Goal: Information Seeking & Learning: Learn about a topic

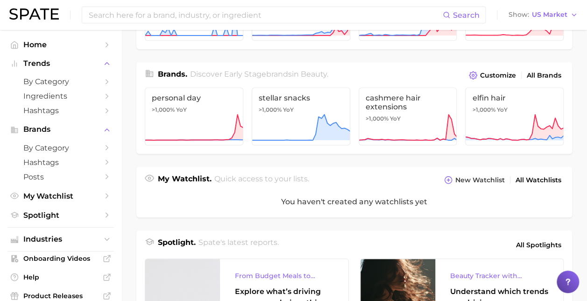
scroll to position [198, 0]
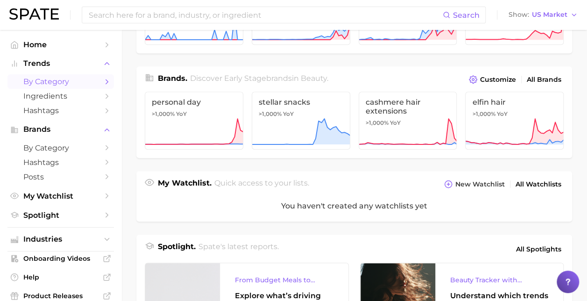
click at [103, 84] on icon "Sidebar" at bounding box center [107, 82] width 8 height 8
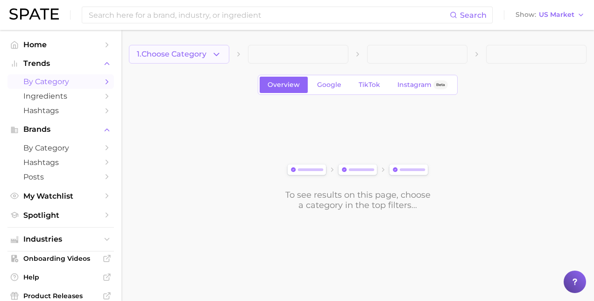
click at [224, 57] on button "1. Choose Category" at bounding box center [179, 54] width 100 height 19
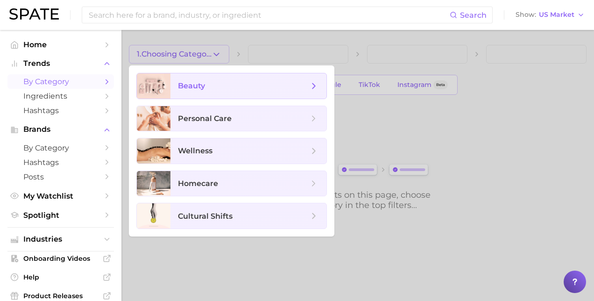
click at [222, 88] on span "beauty" at bounding box center [243, 86] width 131 height 10
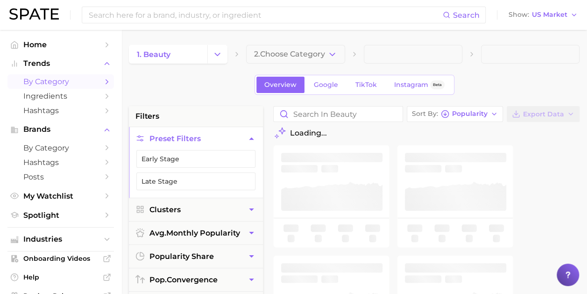
click at [333, 57] on icon "button" at bounding box center [333, 55] width 10 height 10
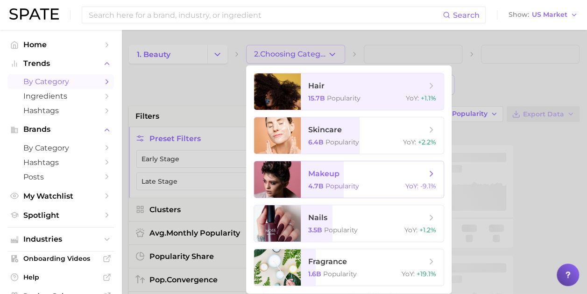
click at [338, 189] on span "Popularity" at bounding box center [343, 186] width 34 height 8
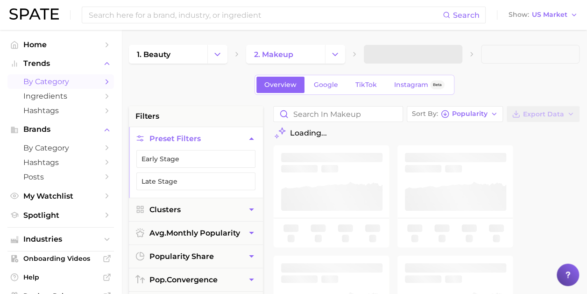
click at [444, 56] on span at bounding box center [413, 54] width 99 height 19
click at [453, 54] on icon "button" at bounding box center [450, 55] width 10 height 10
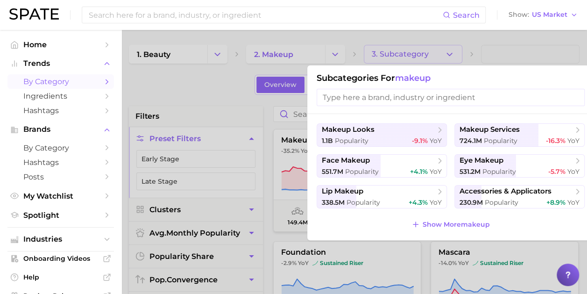
click at [426, 100] on input "search" at bounding box center [451, 97] width 268 height 17
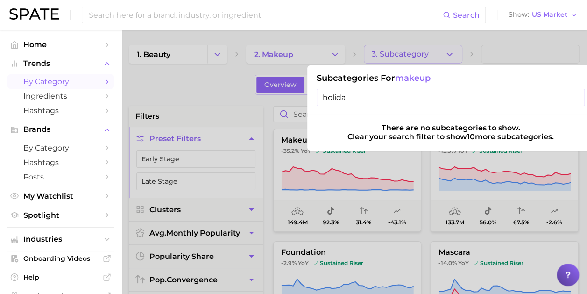
type input "holiday"
click at [426, 100] on input "holiday" at bounding box center [451, 97] width 268 height 17
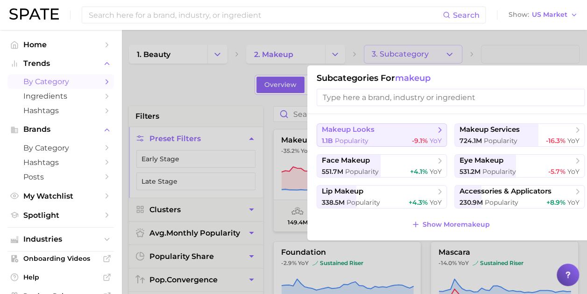
click at [382, 132] on span "makeup looks" at bounding box center [379, 129] width 114 height 9
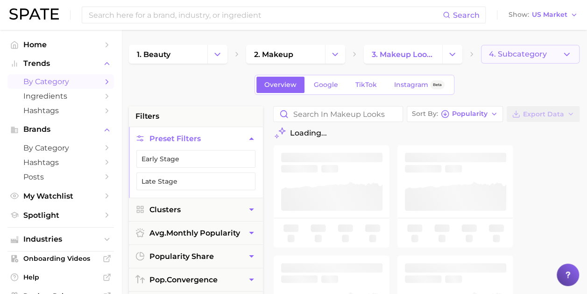
click at [541, 59] on button "4. Subcategory" at bounding box center [530, 54] width 99 height 19
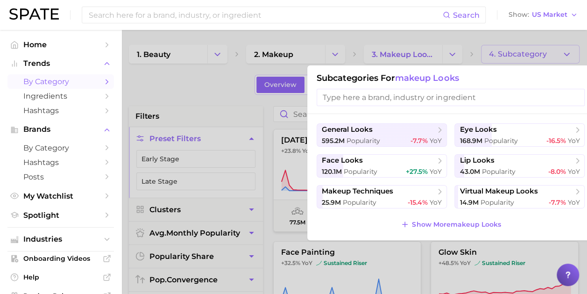
click at [205, 92] on div at bounding box center [293, 147] width 587 height 294
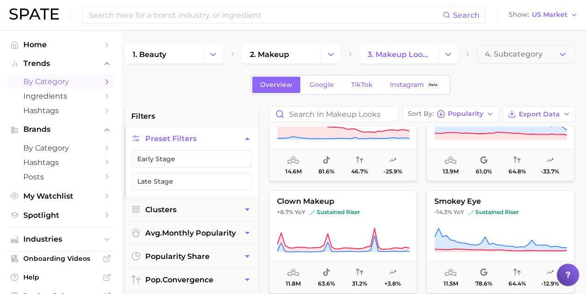
scroll to position [623, 0]
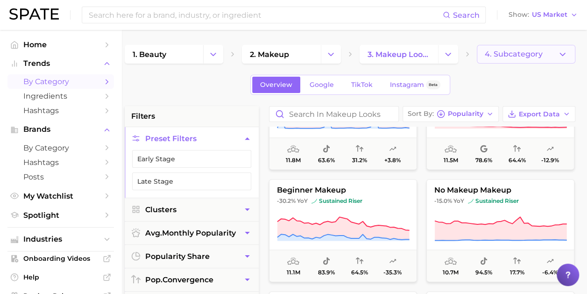
click at [500, 62] on button "4. Subcategory" at bounding box center [526, 54] width 99 height 19
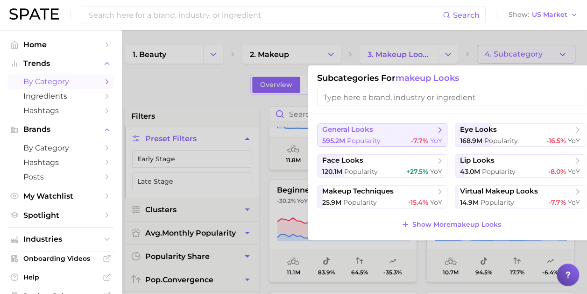
click at [408, 133] on span "general looks" at bounding box center [379, 129] width 114 height 9
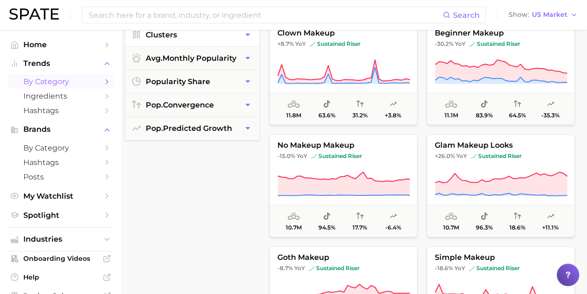
scroll to position [189, 4]
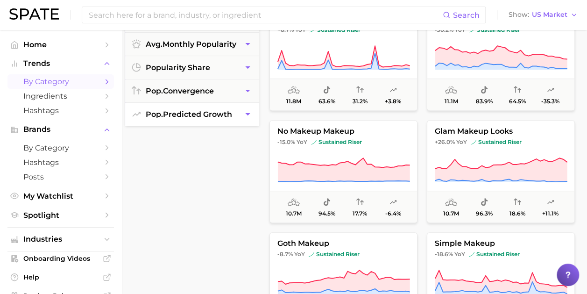
click at [176, 114] on span "pop. predicted growth" at bounding box center [189, 114] width 86 height 9
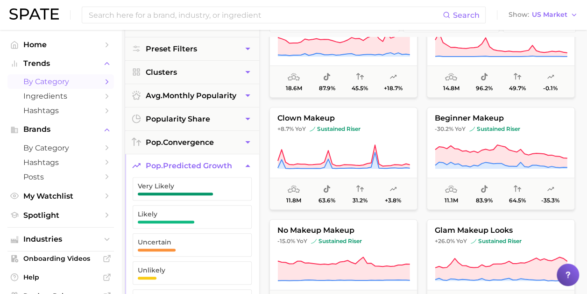
scroll to position [87, 4]
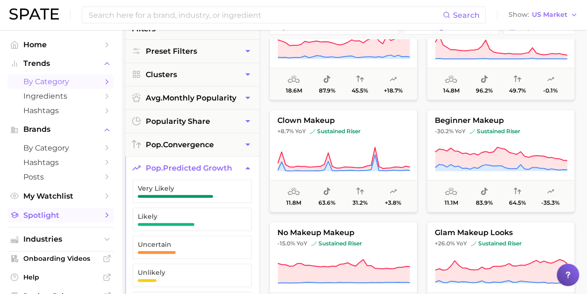
click at [89, 217] on span "Spotlight" at bounding box center [60, 215] width 75 height 9
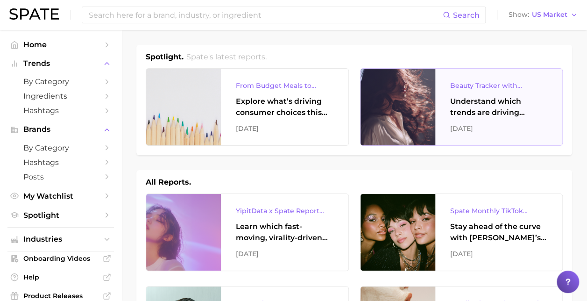
click at [453, 103] on div "Understand which trends are driving engagement across platforms in the skin, ha…" at bounding box center [500, 107] width 98 height 22
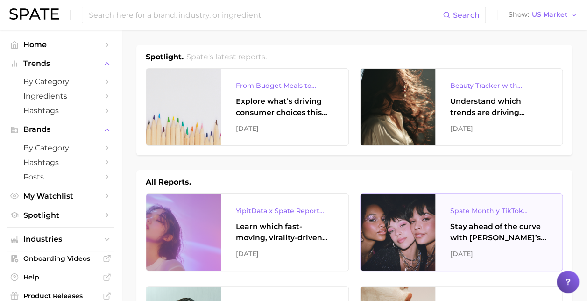
click at [477, 223] on div "Stay ahead of the curve with [PERSON_NAME]’s latest monthly tracker, spotlighti…" at bounding box center [500, 232] width 98 height 22
